Goal: Navigation & Orientation: Go to known website

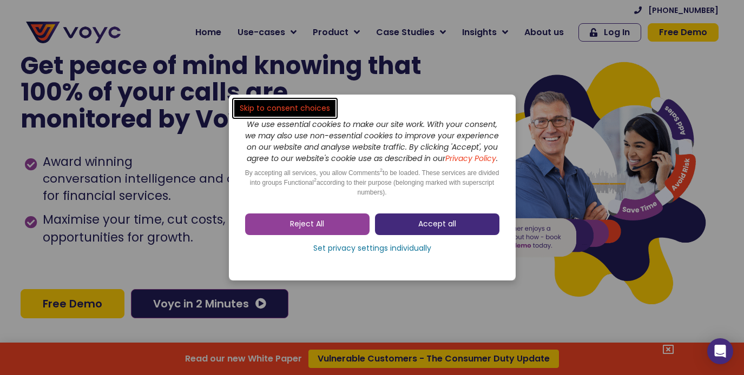
click at [424, 228] on span "Accept all" at bounding box center [437, 224] width 38 height 11
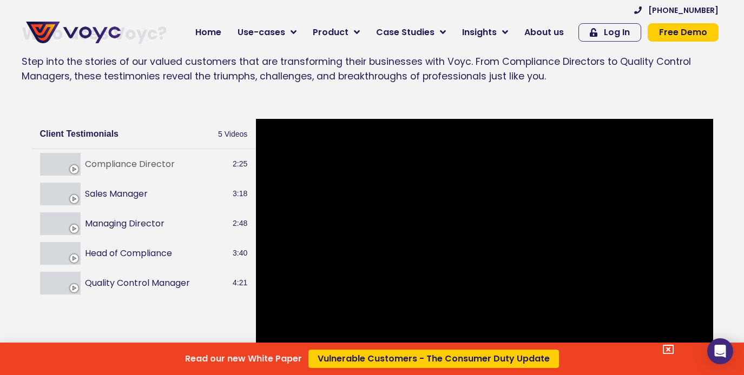
scroll to position [1120, 0]
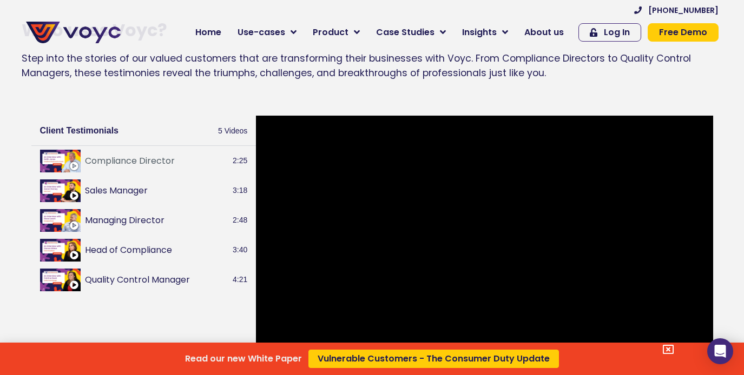
click at [604, 37] on div "Read our new White Paper Vulnerable Customers - The Consumer Duty Update" at bounding box center [372, 187] width 744 height 375
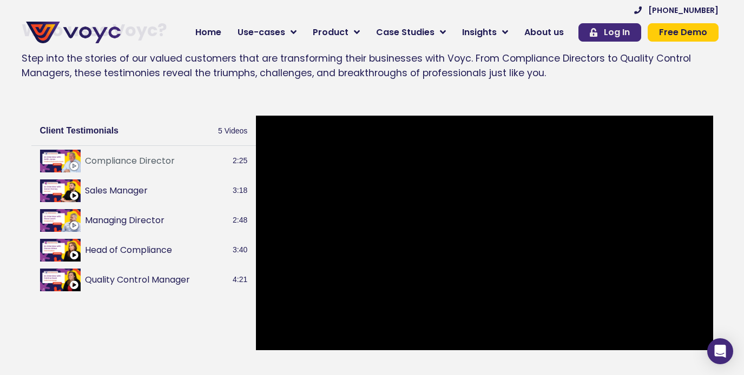
click at [604, 36] on span "Log In" at bounding box center [610, 32] width 40 height 9
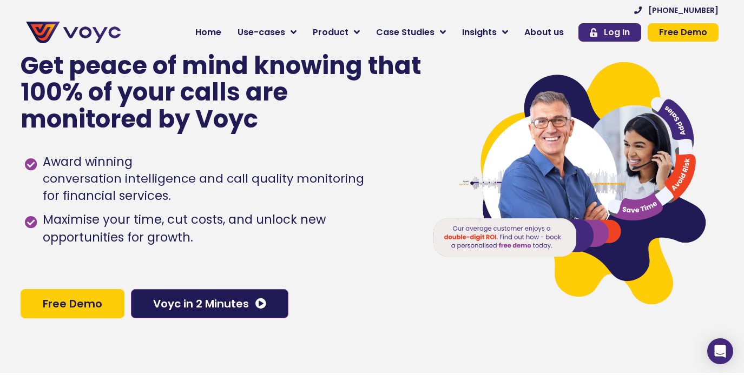
click at [615, 36] on span "Log In" at bounding box center [617, 32] width 26 height 9
